Goal: Task Accomplishment & Management: Manage account settings

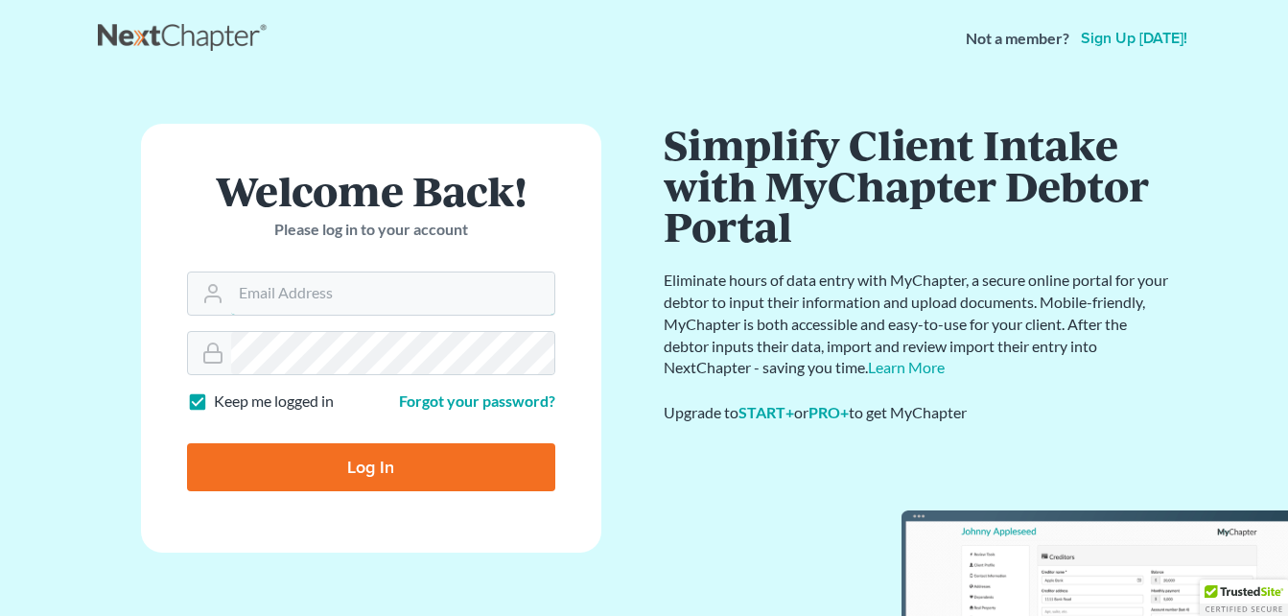
type input "[PERSON_NAME][EMAIL_ADDRESS][DOMAIN_NAME]"
click at [389, 472] on input "Log In" at bounding box center [371, 467] width 368 height 48
type input "Thinking..."
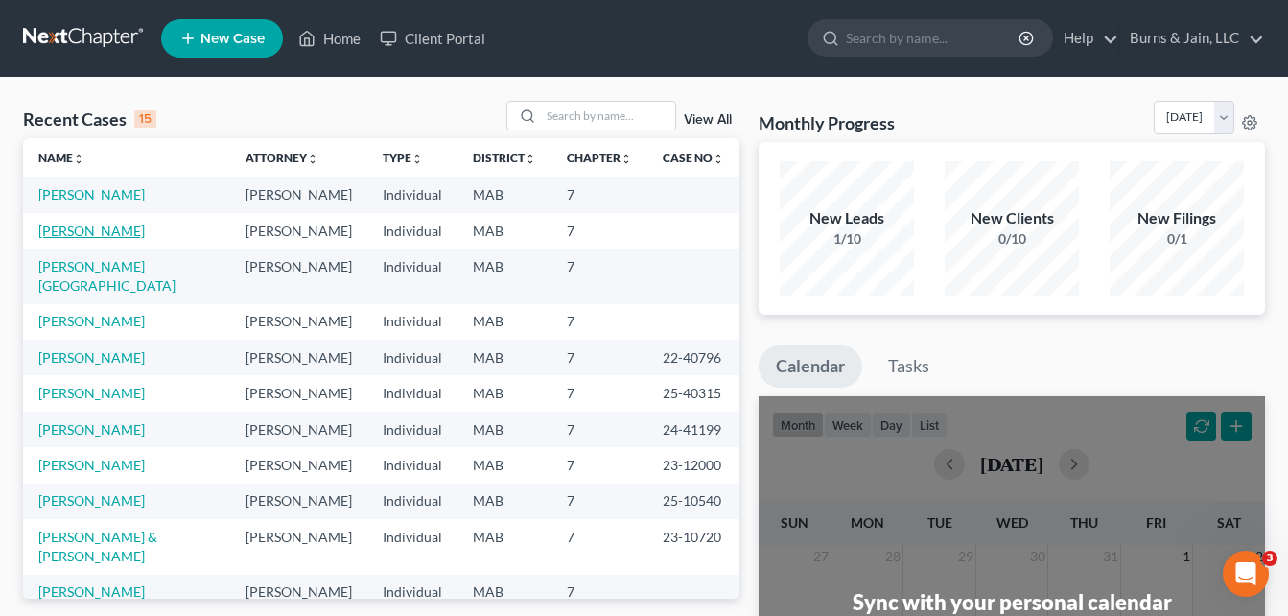
click at [103, 229] on link "[PERSON_NAME]" at bounding box center [91, 231] width 106 height 16
